Goal: Task Accomplishment & Management: Complete application form

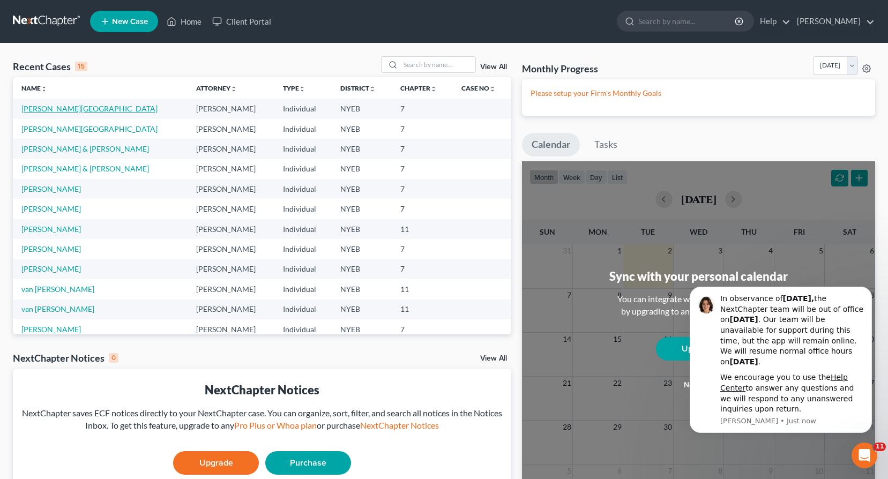
click at [60, 108] on link "[PERSON_NAME][GEOGRAPHIC_DATA]" at bounding box center [89, 108] width 136 height 9
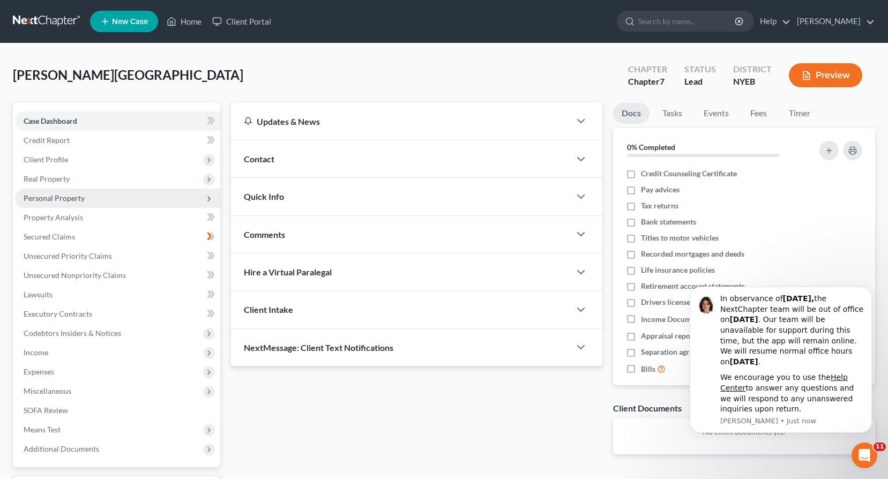
click at [64, 198] on span "Personal Property" at bounding box center [54, 197] width 61 height 9
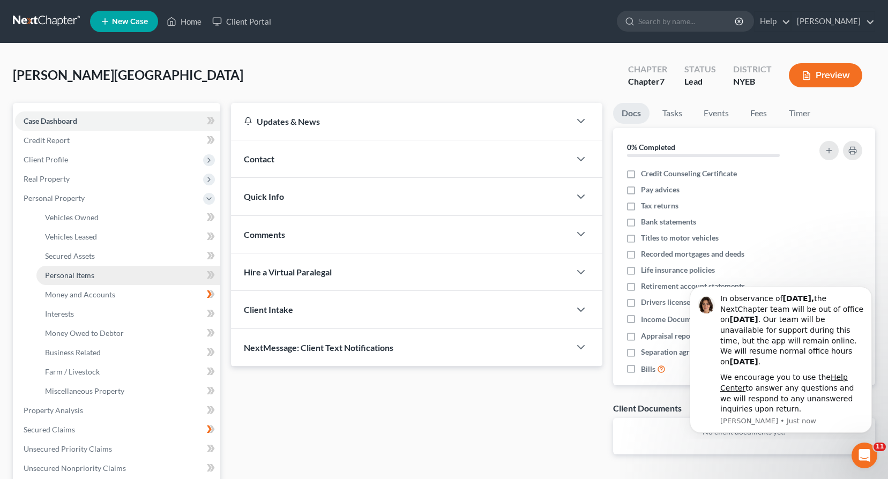
click at [84, 274] on span "Personal Items" at bounding box center [69, 275] width 49 height 9
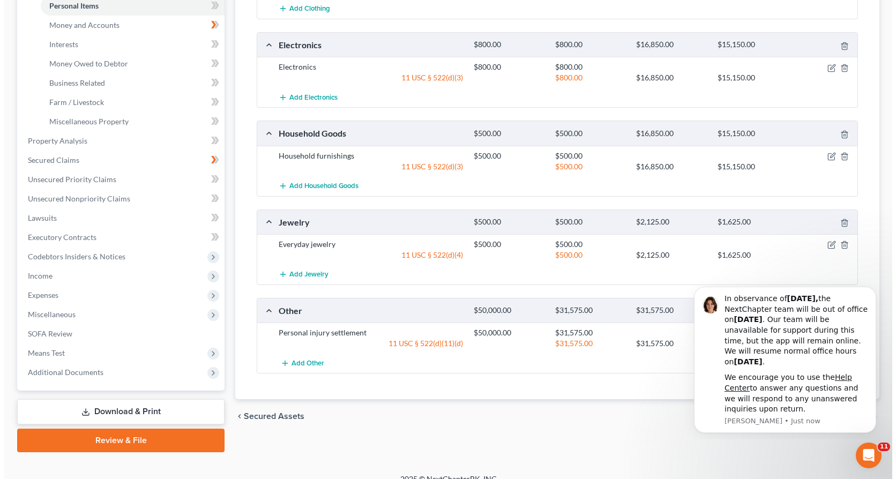
scroll to position [283, 0]
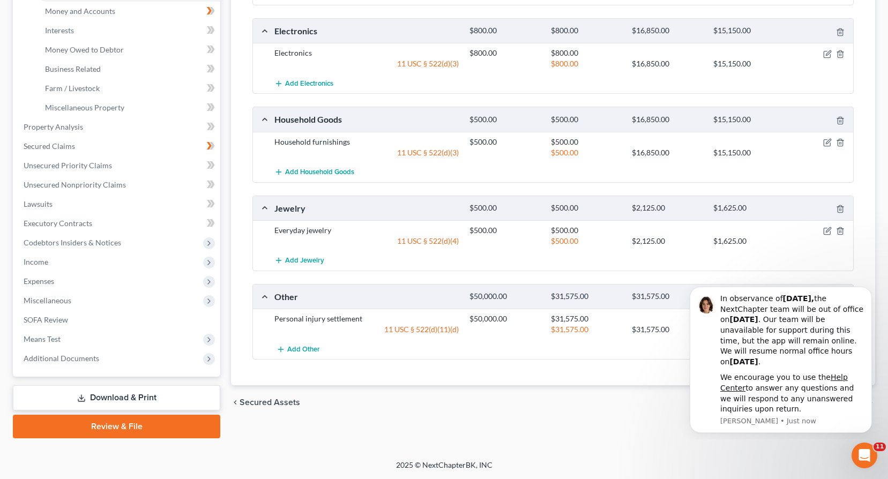
click at [567, 353] on div "Add Other" at bounding box center [561, 349] width 585 height 20
click at [865, 290] on button "Dismiss notification" at bounding box center [869, 290] width 14 height 14
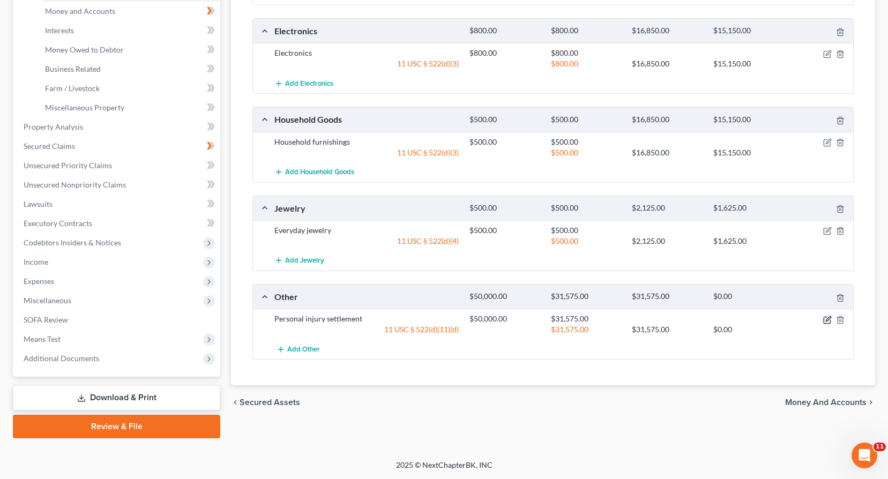
click at [827, 319] on icon "button" at bounding box center [828, 318] width 5 height 5
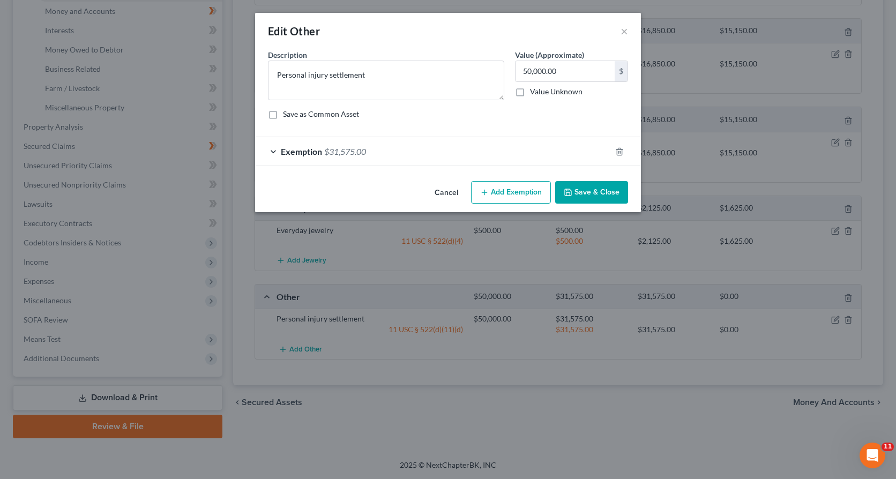
click at [292, 151] on span "Exemption" at bounding box center [301, 151] width 41 height 10
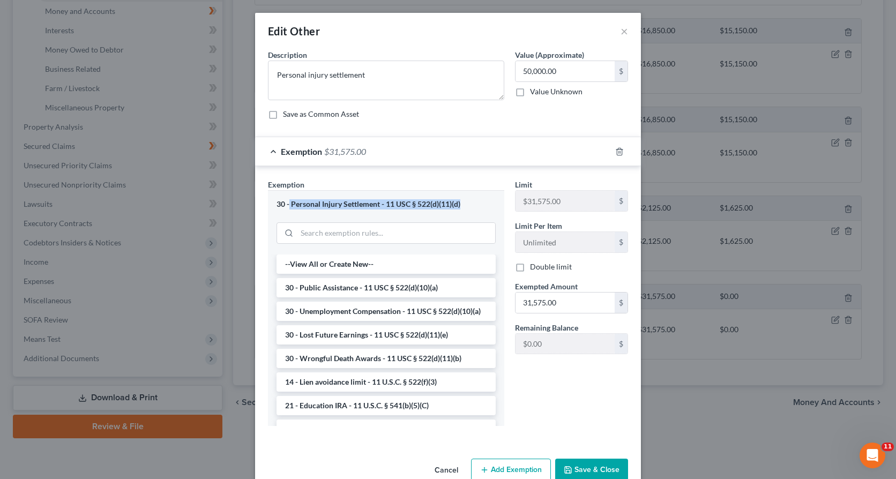
drag, startPoint x: 286, startPoint y: 204, endPoint x: 460, endPoint y: 203, distance: 174.1
click at [460, 203] on div "30 - Personal Injury Settlement - 11 USC § 522(d)(11)(d)" at bounding box center [385, 204] width 219 height 10
copy div "Personal Injury Settlement - 11 USC § 522(d)(11)(d)"
